Goal: Information Seeking & Learning: Learn about a topic

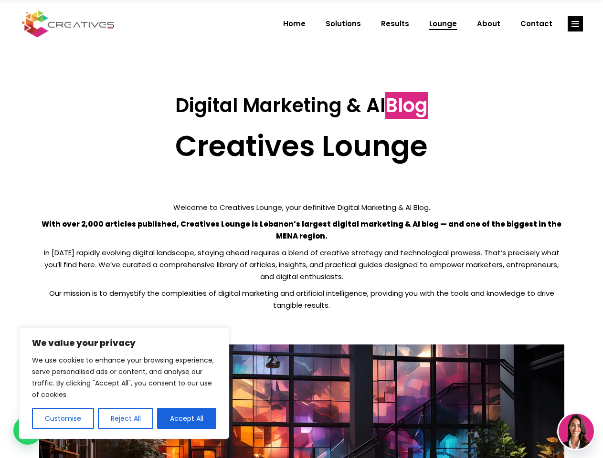
click at [301, 229] on p "With over 2,000 articles published, Creatives Lounge is Lebanon’s largest digit…" at bounding box center [301, 230] width 525 height 24
click at [63, 418] on button "Customise" at bounding box center [63, 418] width 62 height 21
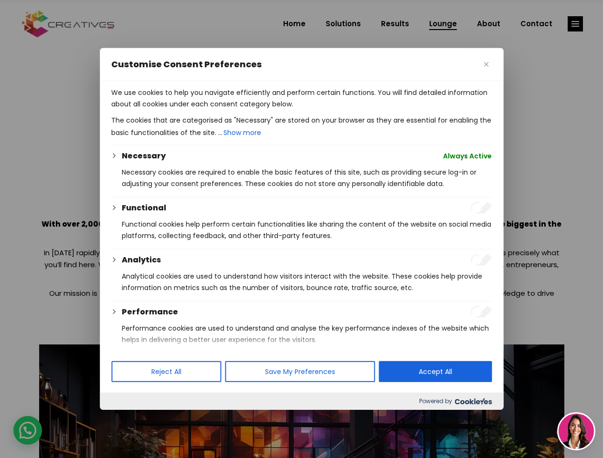
click at [125, 418] on div at bounding box center [301, 229] width 603 height 458
click at [187, 110] on p "We use cookies to help you navigate efficiently and perform certain functions. …" at bounding box center [301, 98] width 380 height 23
click at [575, 24] on div at bounding box center [301, 229] width 603 height 458
click at [576, 431] on img at bounding box center [575, 431] width 35 height 35
